Goal: Task Accomplishment & Management: Use online tool/utility

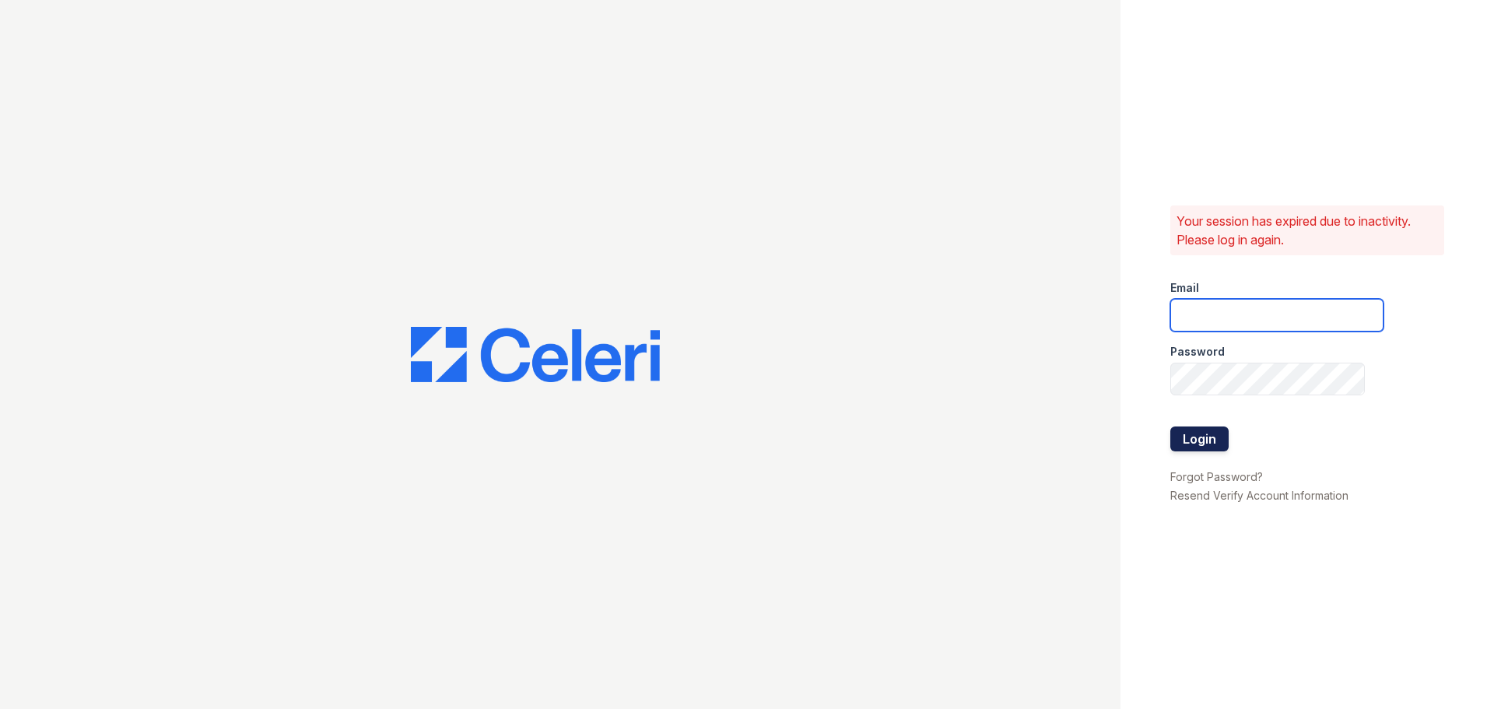
type input "[EMAIL_ADDRESS][DOMAIN_NAME]"
click at [1193, 433] on button "Login" at bounding box center [1199, 438] width 58 height 25
